Goal: Transaction & Acquisition: Purchase product/service

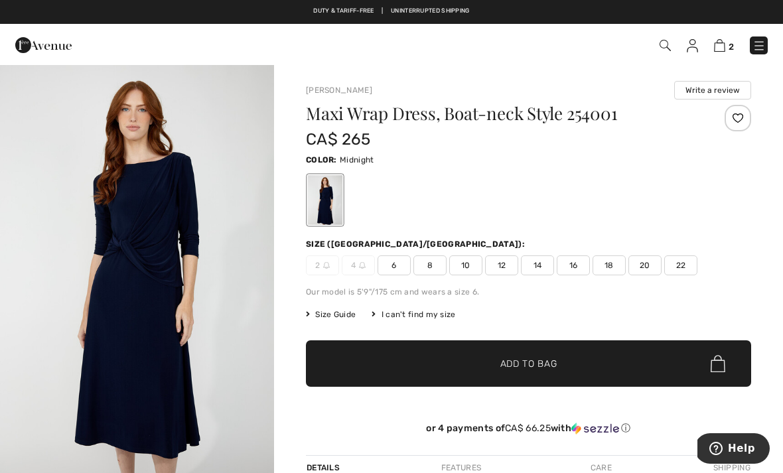
click at [110, 288] on img "1 / 4" at bounding box center [137, 271] width 274 height 412
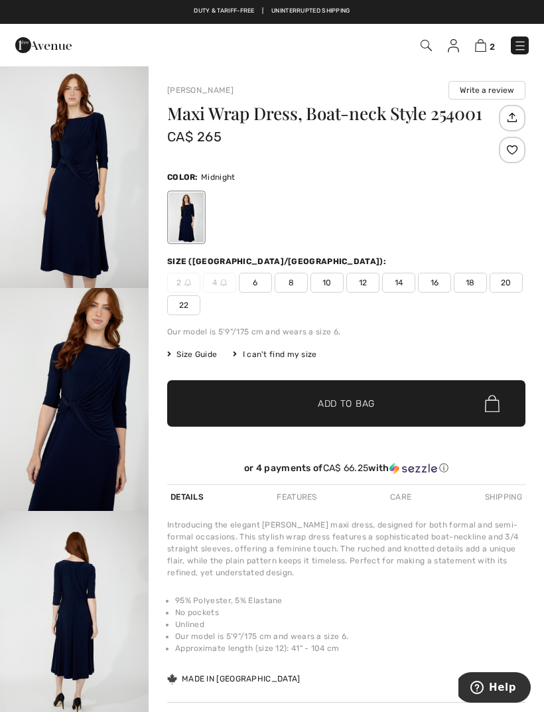
click at [84, 333] on img "2 / 4" at bounding box center [74, 399] width 149 height 223
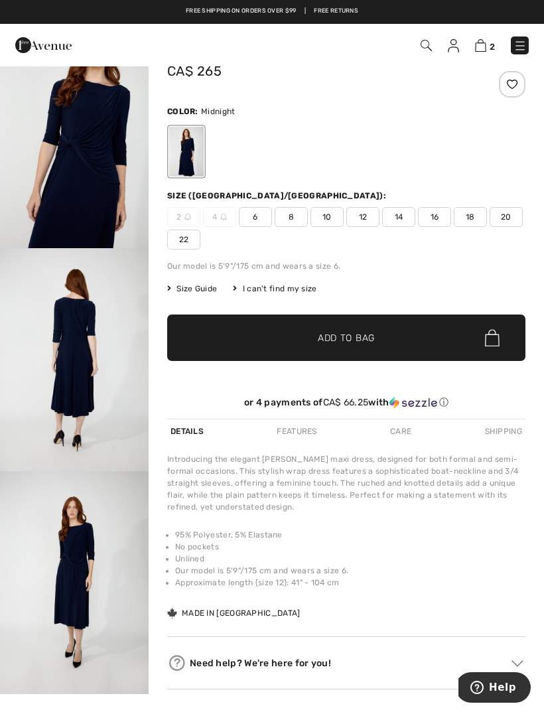
scroll to position [197, 0]
